Goal: Information Seeking & Learning: Learn about a topic

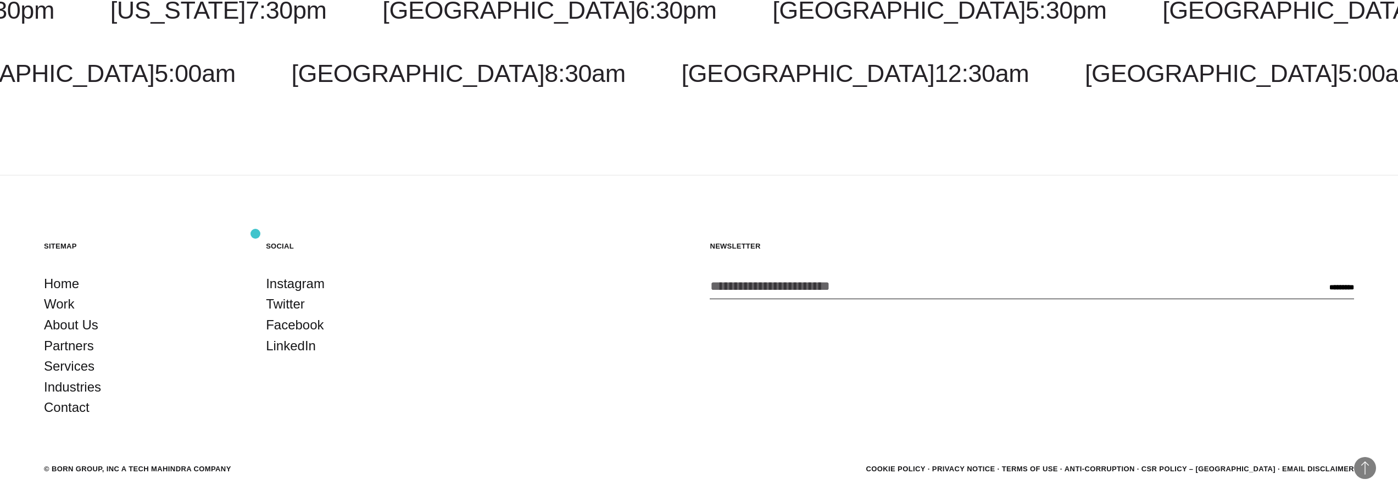
scroll to position [2117, 0]
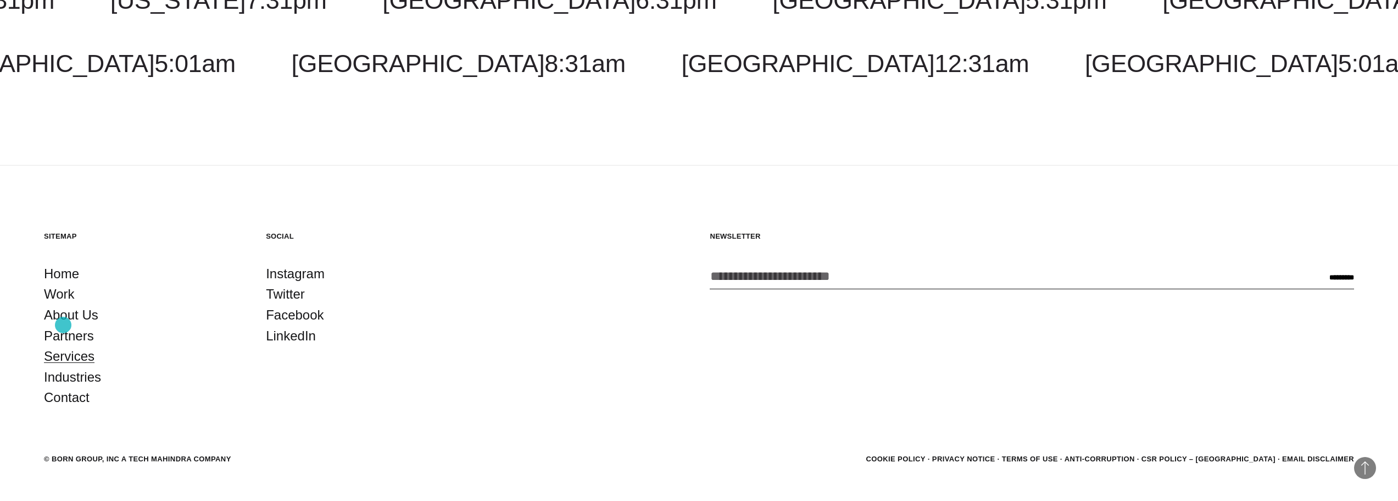
click at [63, 346] on link "Services" at bounding box center [69, 356] width 51 height 21
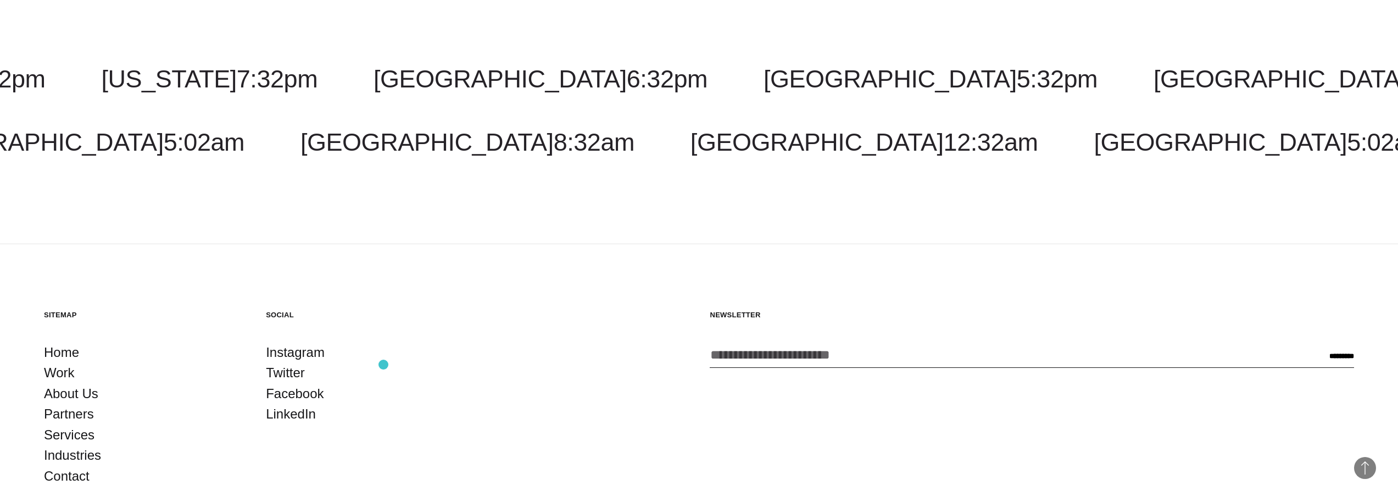
scroll to position [2198, 0]
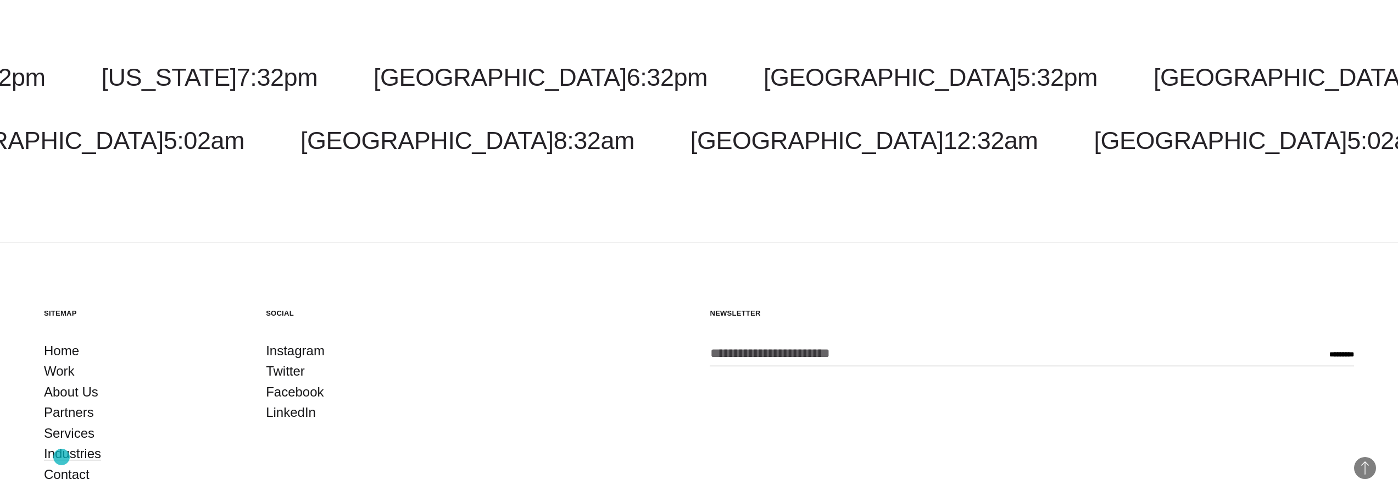
click at [62, 457] on link "Industries" at bounding box center [72, 453] width 57 height 21
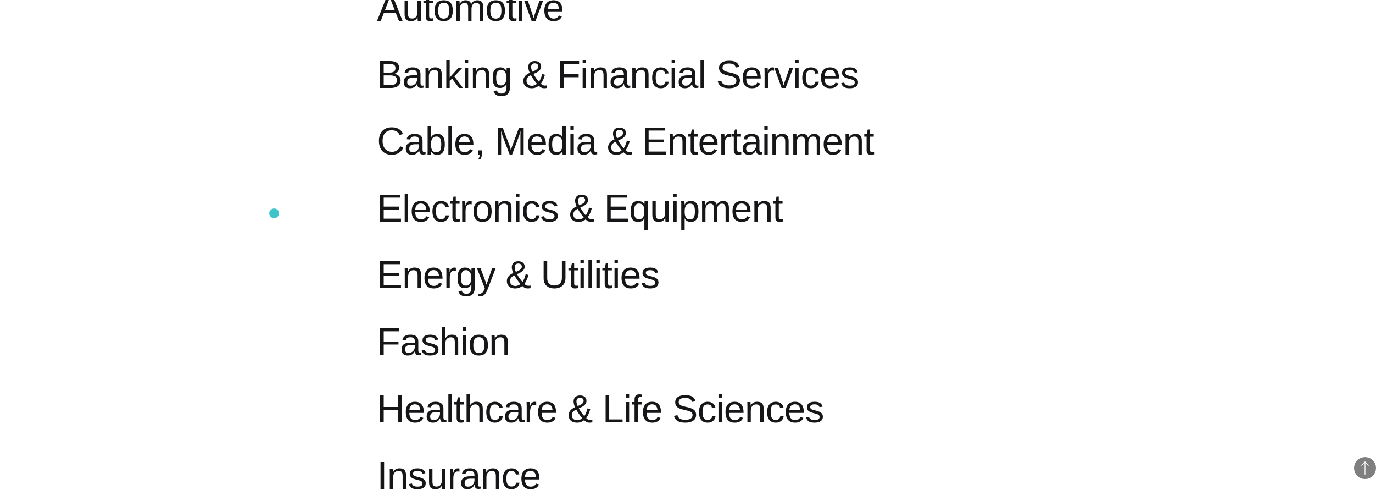
scroll to position [766, 0]
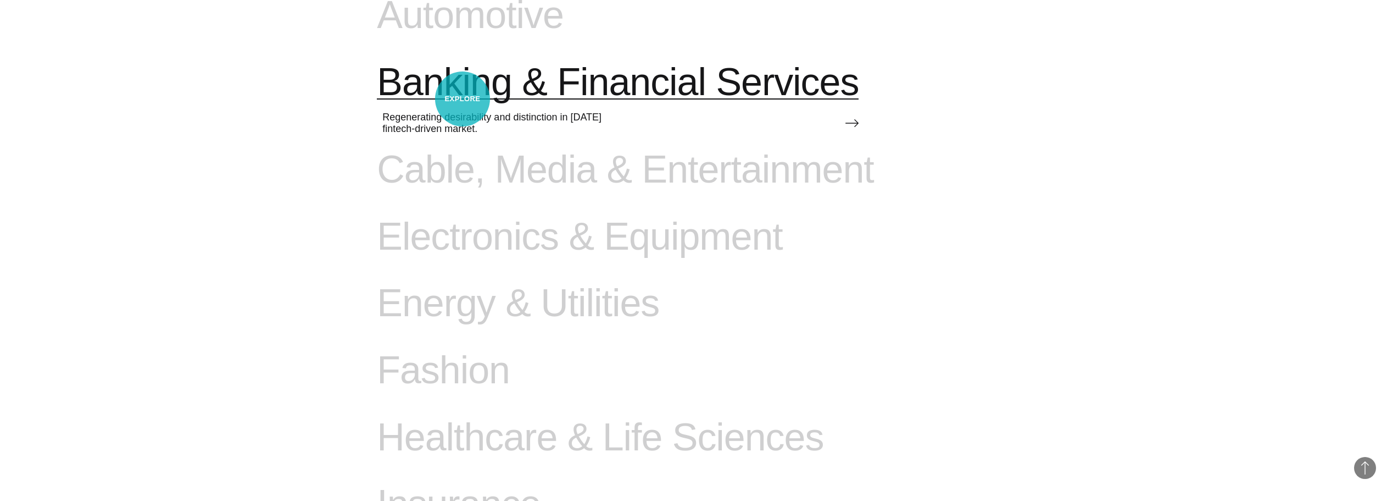
click at [463, 99] on span "Banking & Financial Services" at bounding box center [618, 82] width 482 height 45
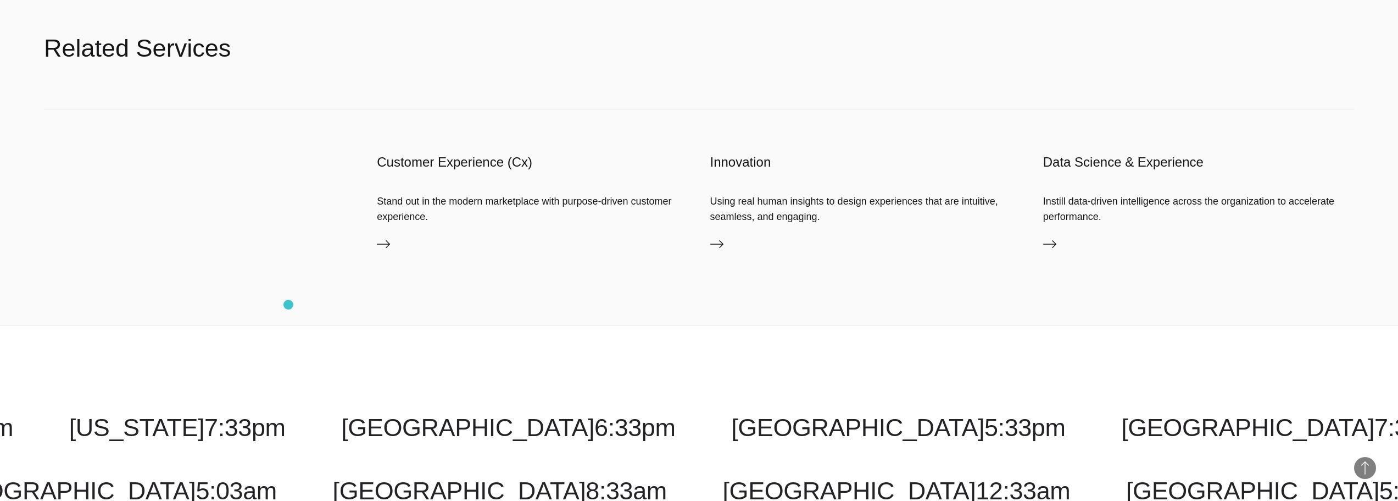
scroll to position [2498, 0]
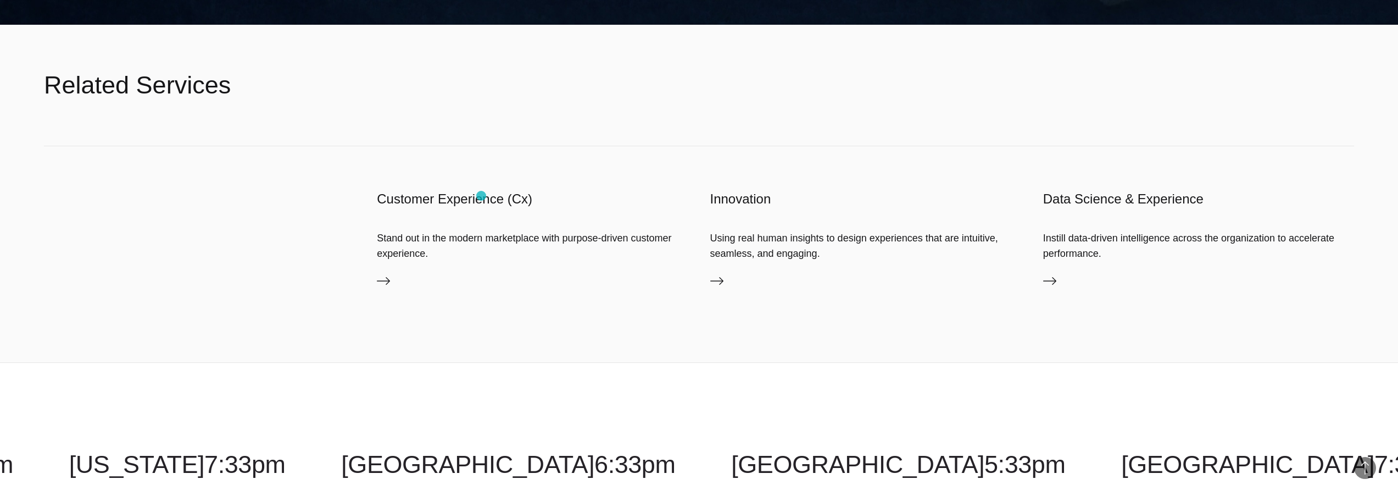
drag, startPoint x: 481, startPoint y: 196, endPoint x: 473, endPoint y: 201, distance: 10.4
click at [481, 196] on h3 "Customer Experience (Cx)" at bounding box center [532, 199] width 311 height 18
click at [384, 280] on icon at bounding box center [383, 280] width 13 height 13
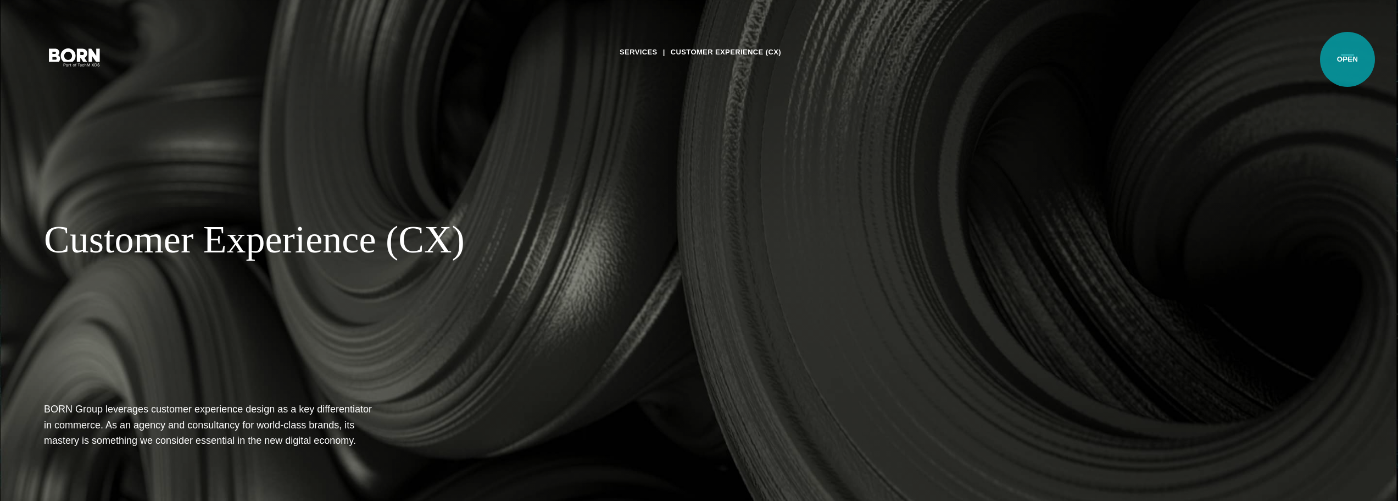
click at [1348, 59] on button "Primary Menu" at bounding box center [1348, 56] width 26 height 23
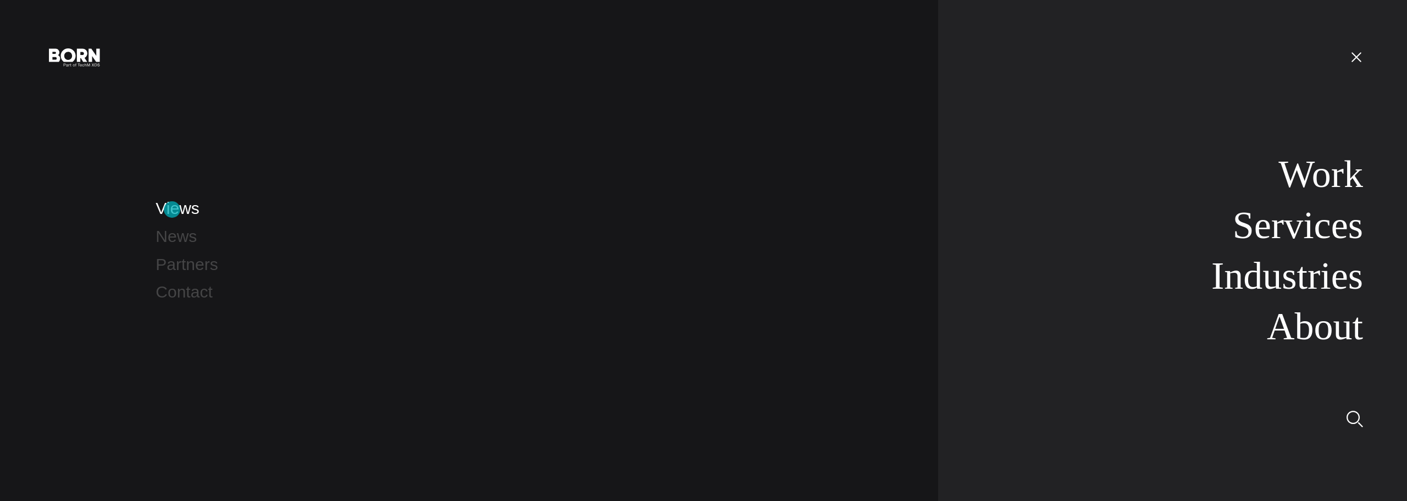
click at [172, 209] on link "Views" at bounding box center [176, 208] width 43 height 18
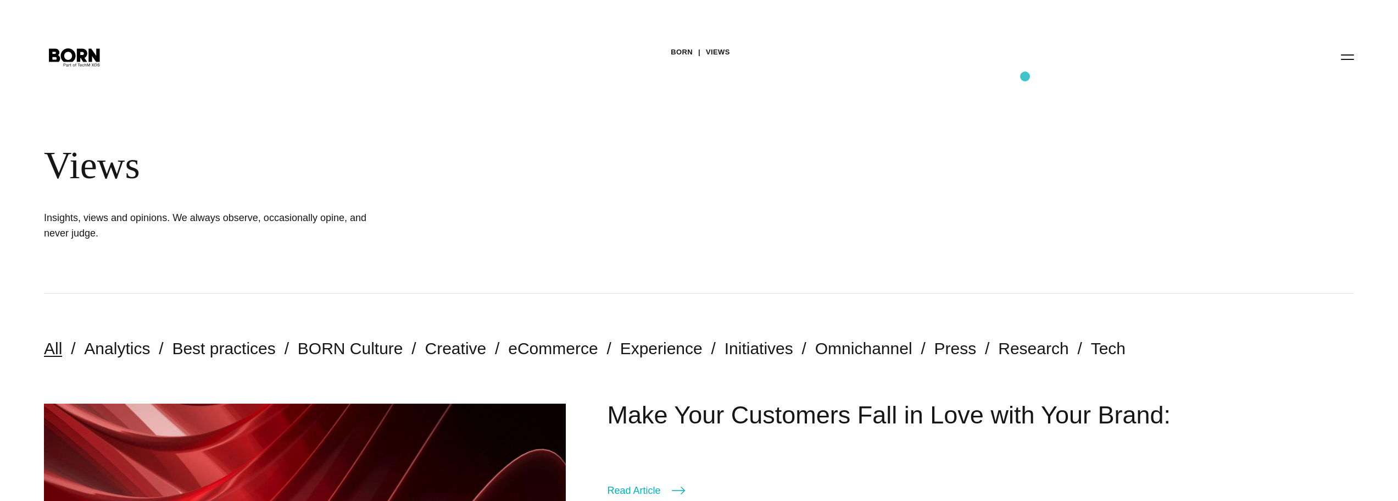
click at [1027, 77] on div "BORN Views Views Insights, views and opinions. We always observe, occasionally …" at bounding box center [699, 146] width 1398 height 293
